Goal: Navigation & Orientation: Find specific page/section

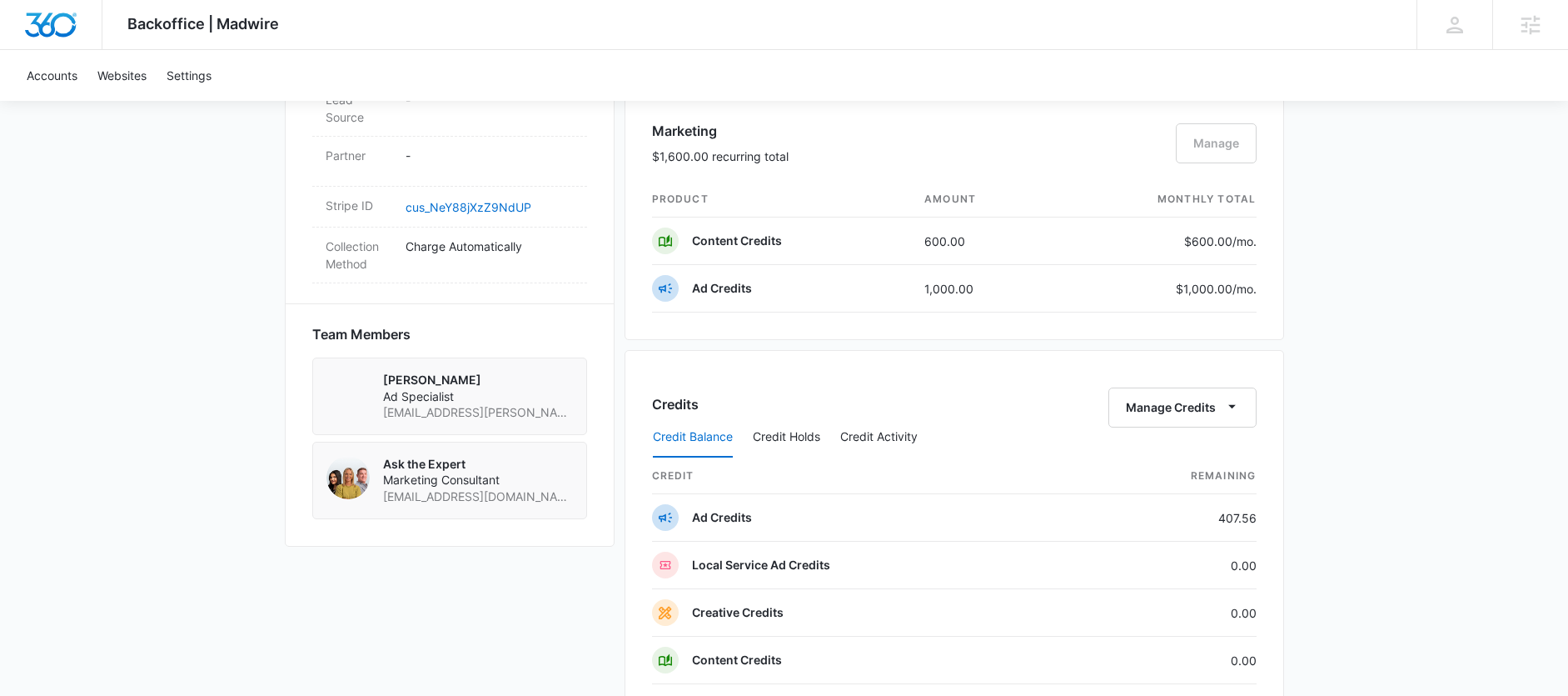
scroll to position [1073, 0]
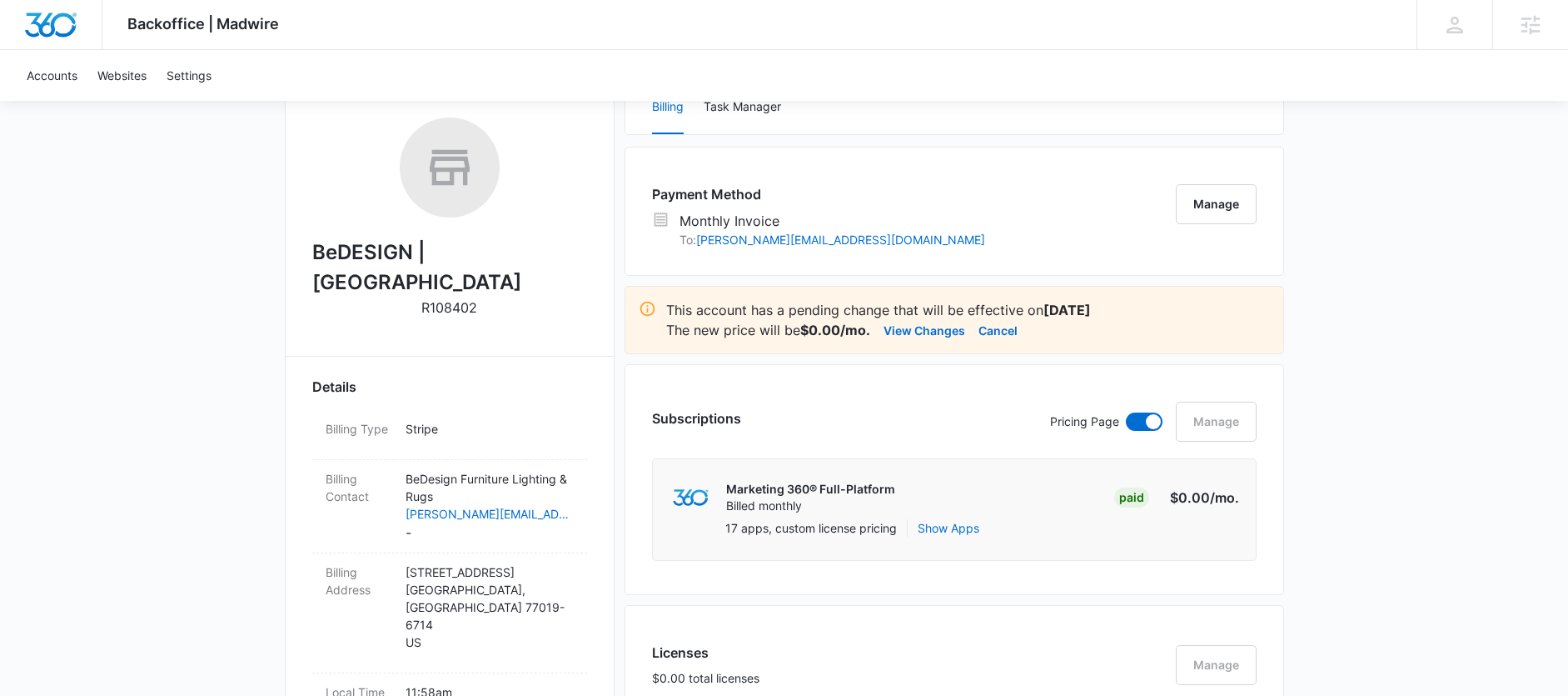
scroll to position [334, 0]
